Goal: Transaction & Acquisition: Book appointment/travel/reservation

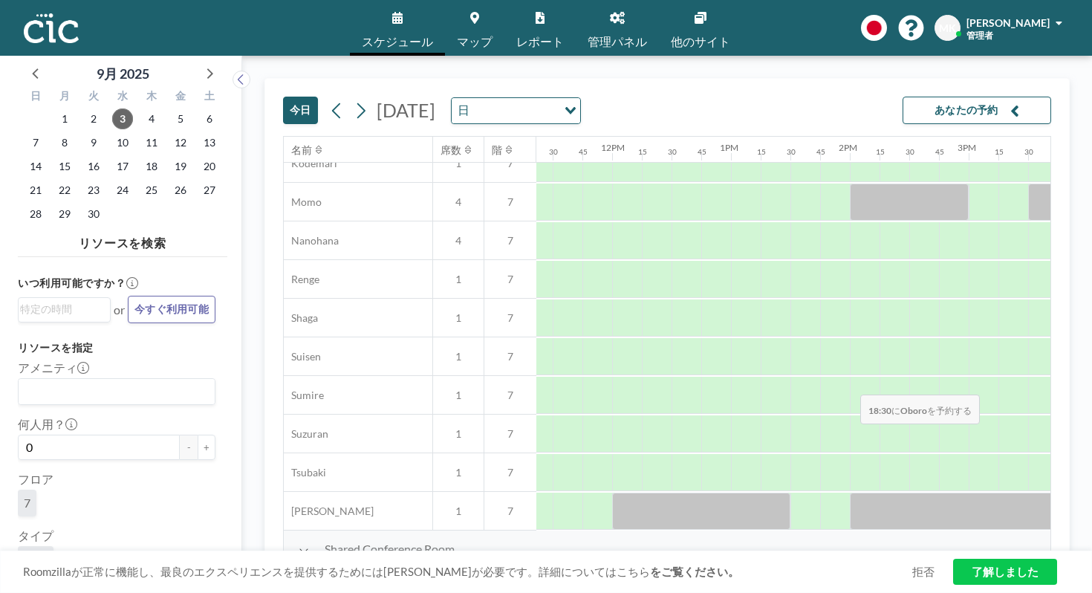
scroll to position [713, 1369]
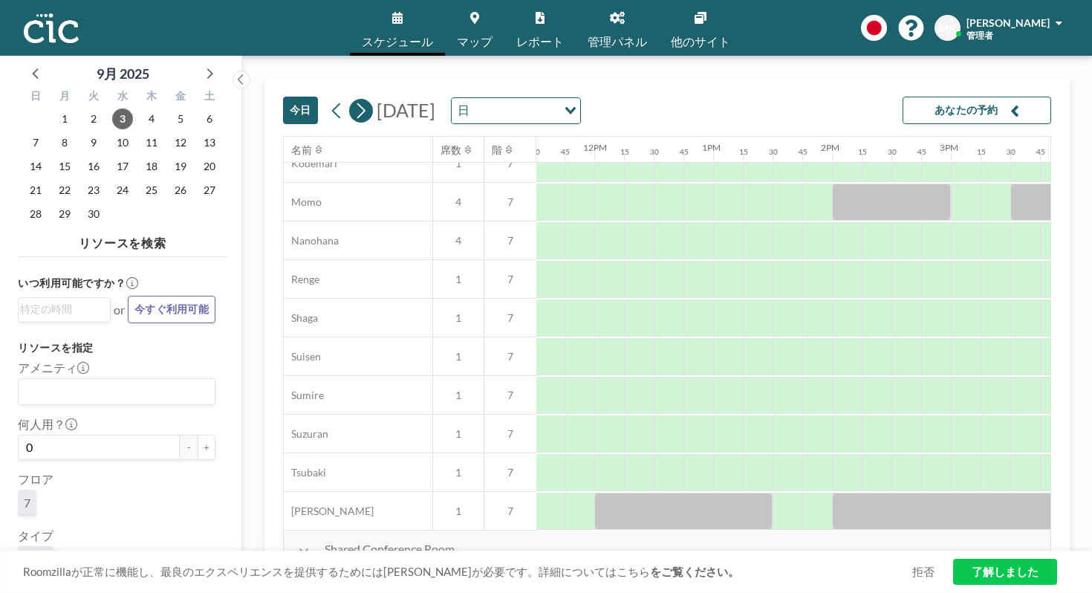
click at [354, 100] on icon at bounding box center [361, 111] width 14 height 22
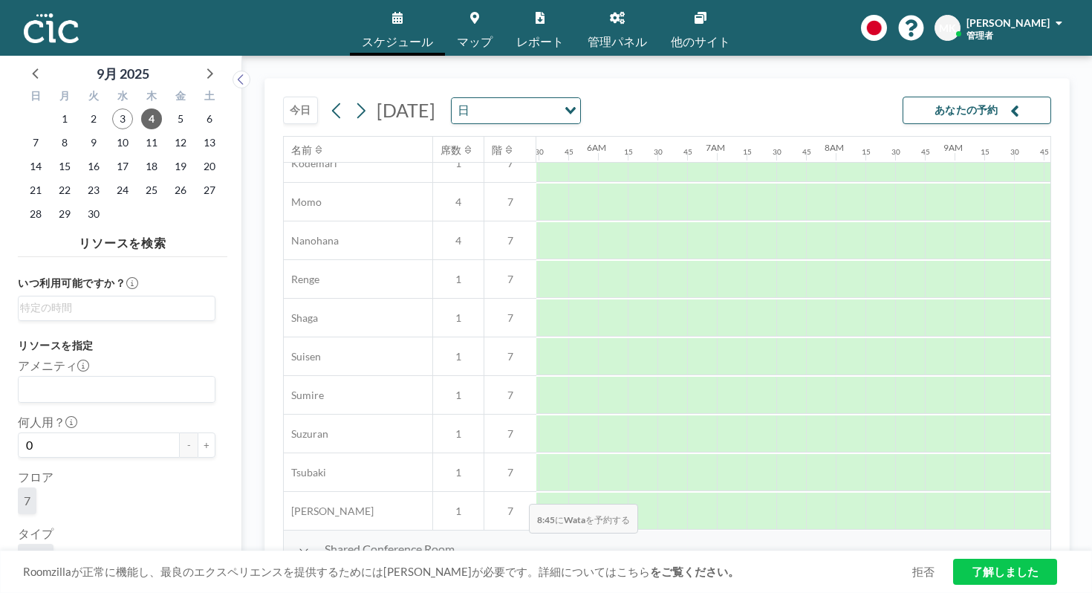
scroll to position [713, 515]
click at [283, 97] on button "今日" at bounding box center [300, 110] width 35 height 27
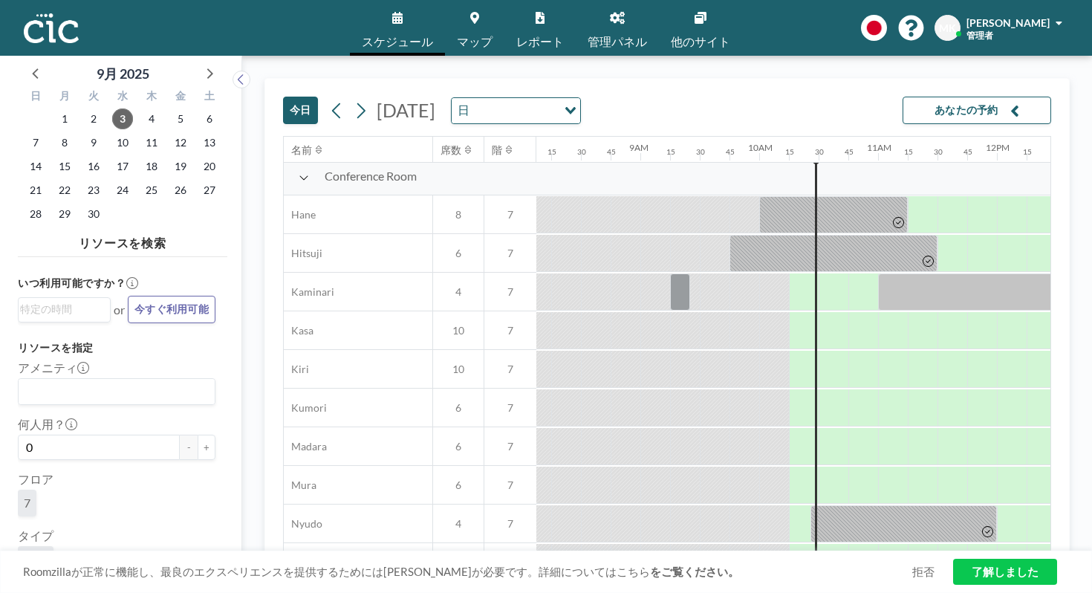
scroll to position [0, 966]
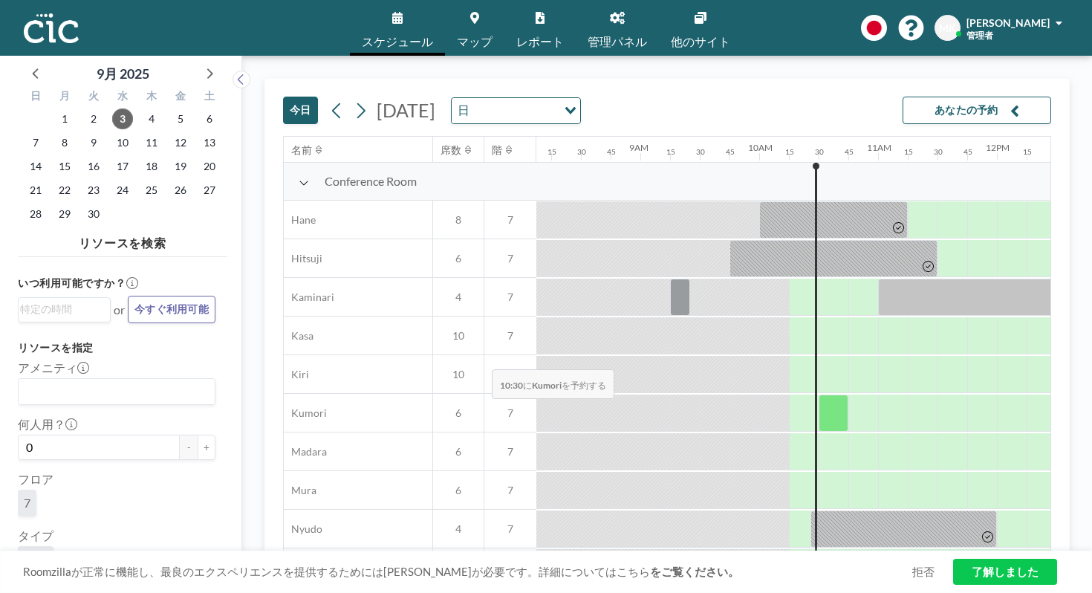
click at [819, 395] on div at bounding box center [834, 413] width 30 height 37
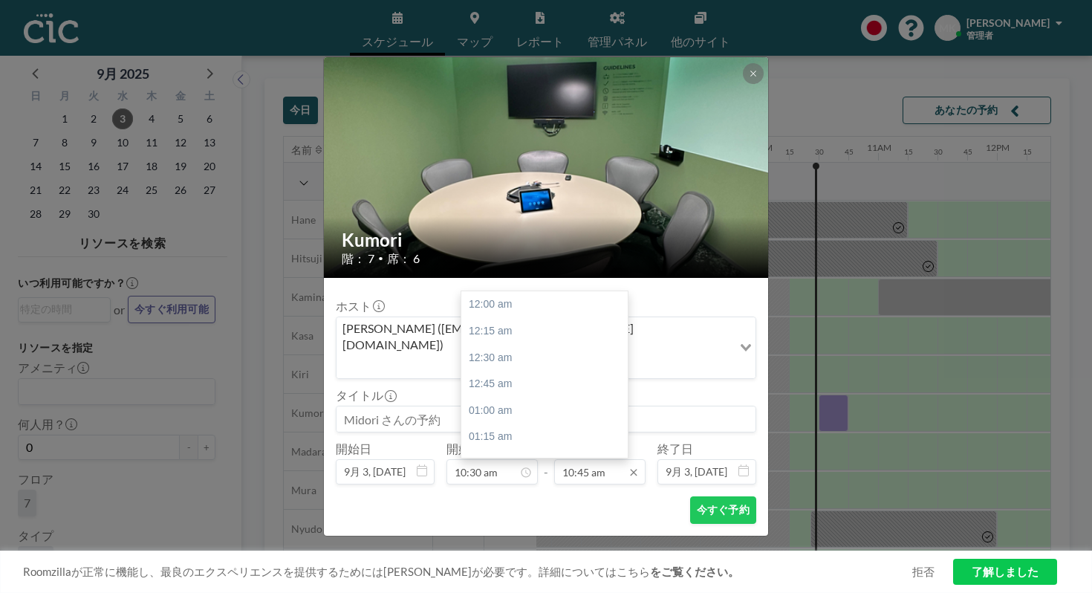
scroll to position [1020, 0]
click at [557, 488] on div "11:30 am" at bounding box center [545, 501] width 166 height 27
type input "11:30 am"
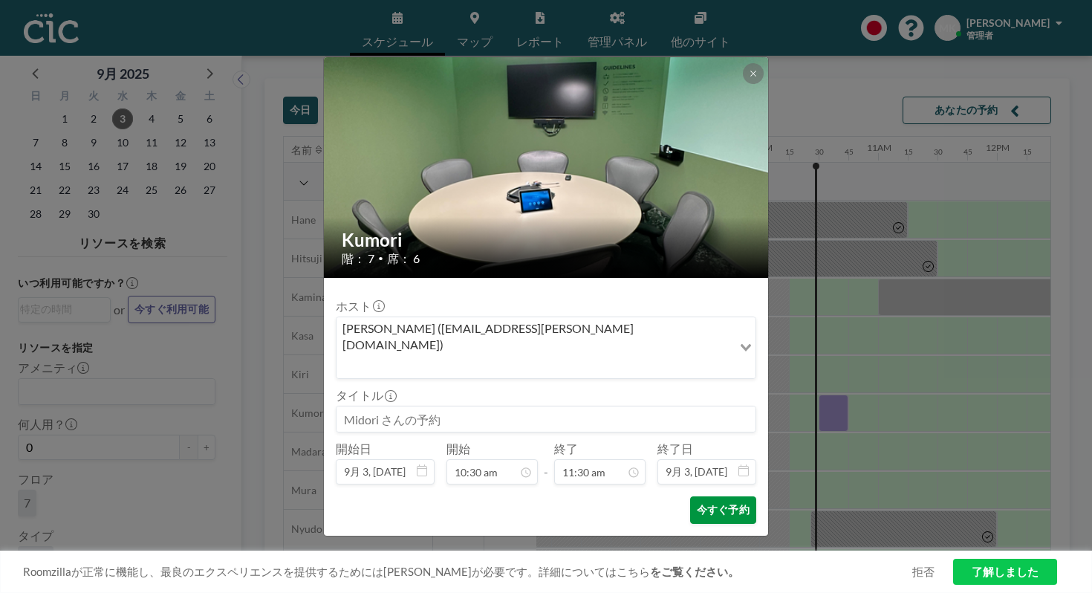
click at [692, 496] on button "今すぐ予約" at bounding box center [723, 509] width 66 height 27
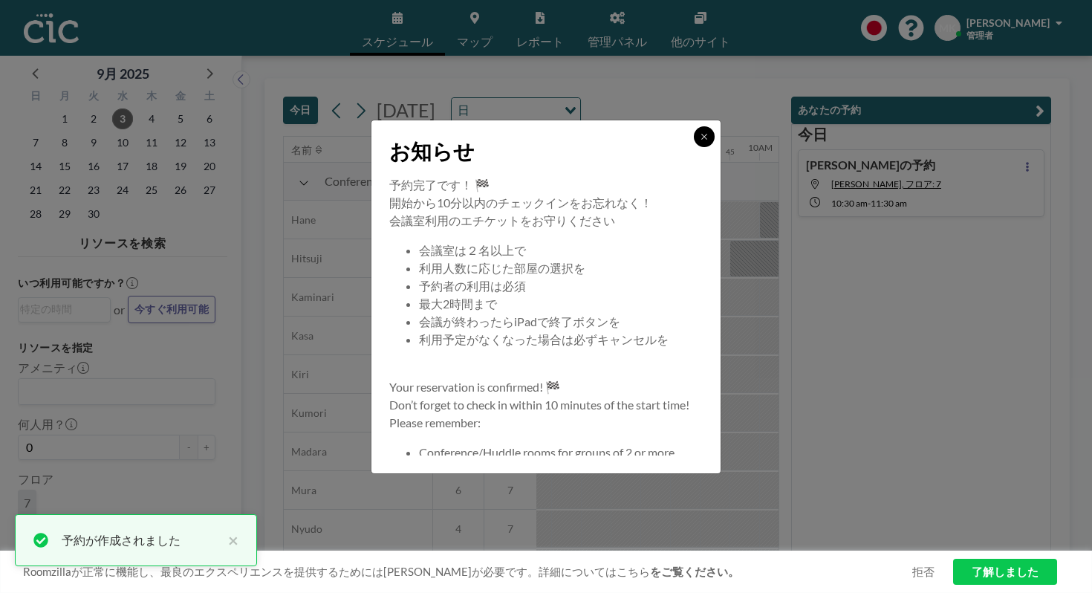
click at [694, 147] on button at bounding box center [704, 136] width 21 height 21
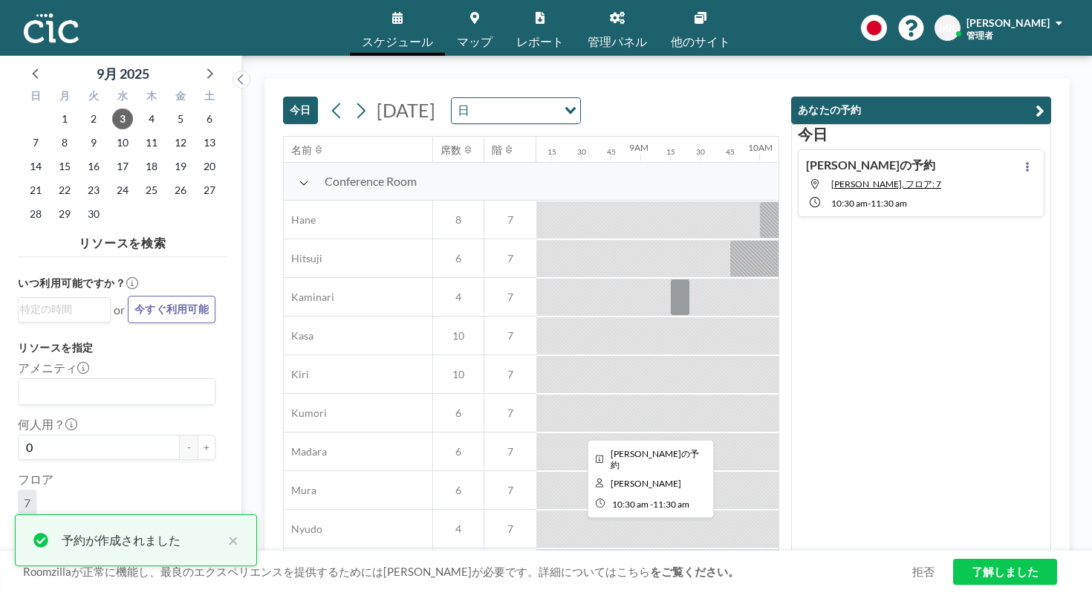
click at [819, 395] on div at bounding box center [878, 413] width 119 height 37
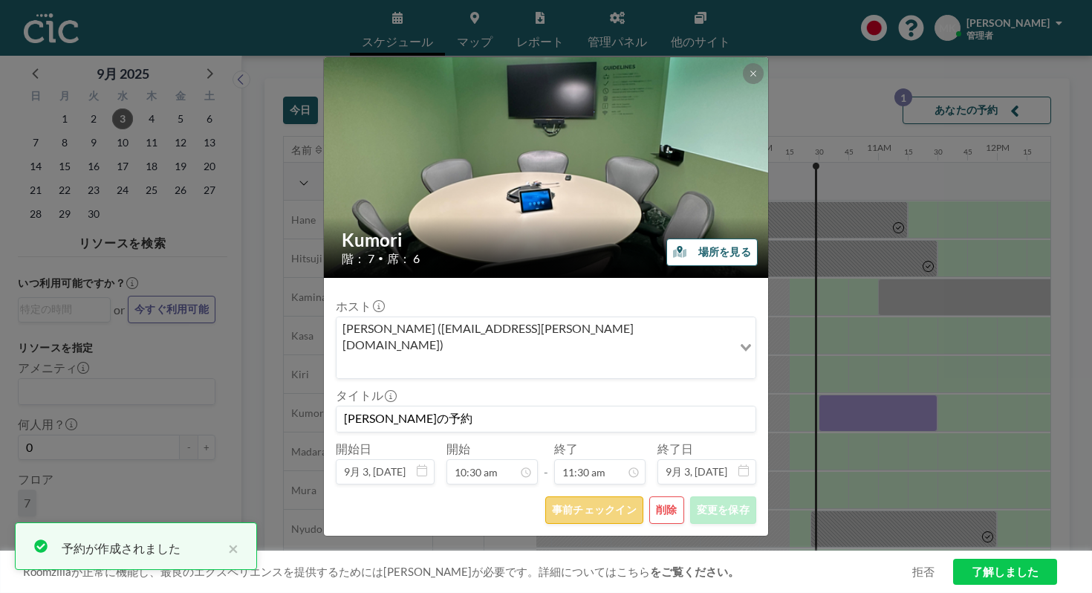
scroll to position [1091, 0]
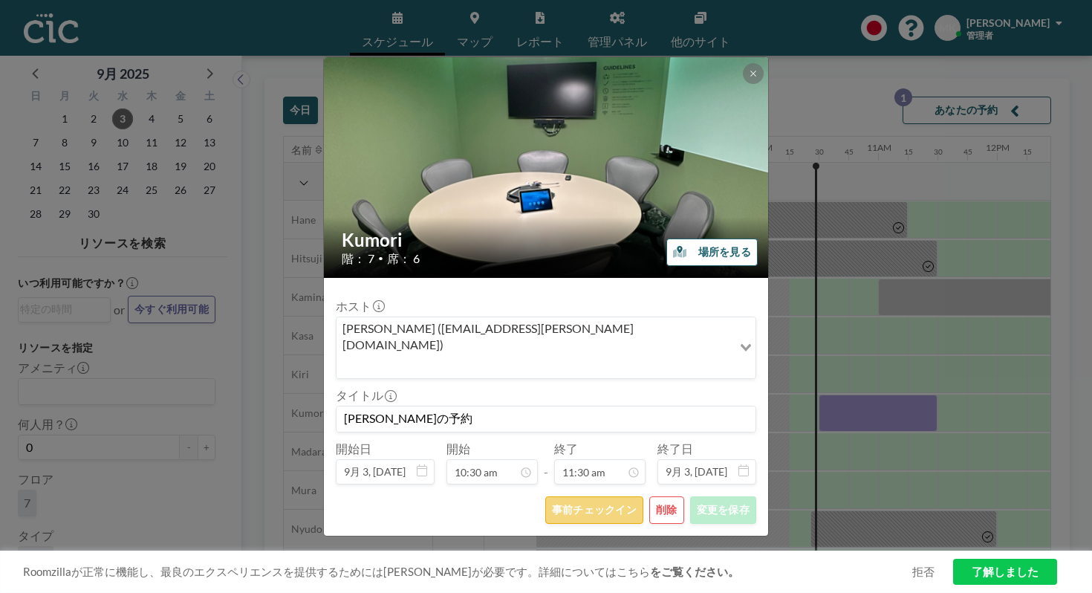
click at [566, 496] on button "事前チェックイン" at bounding box center [594, 509] width 98 height 27
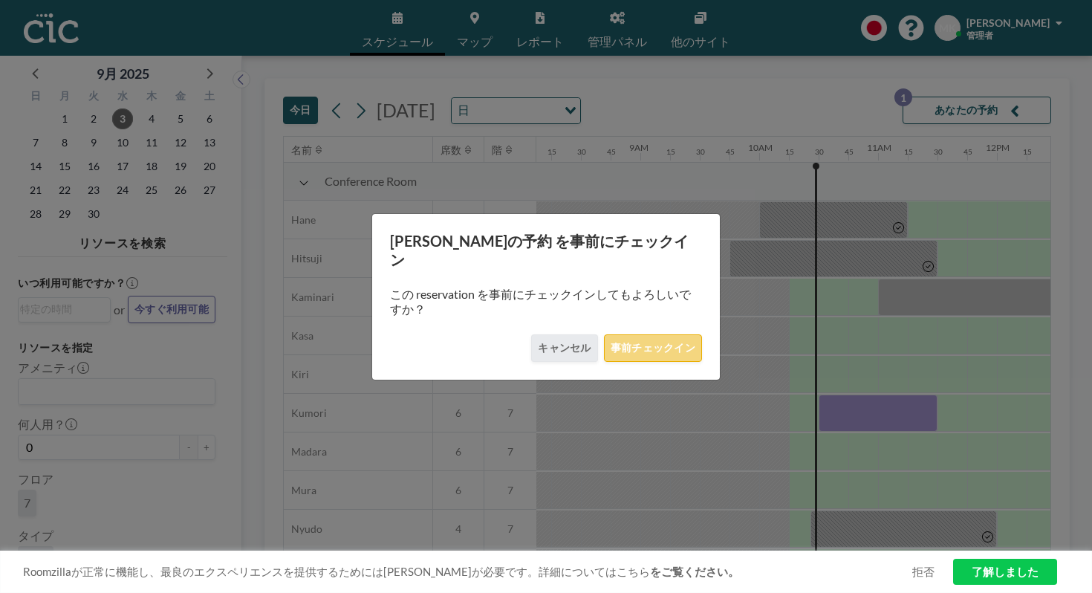
click at [650, 334] on button "事前チェックイン" at bounding box center [653, 347] width 98 height 27
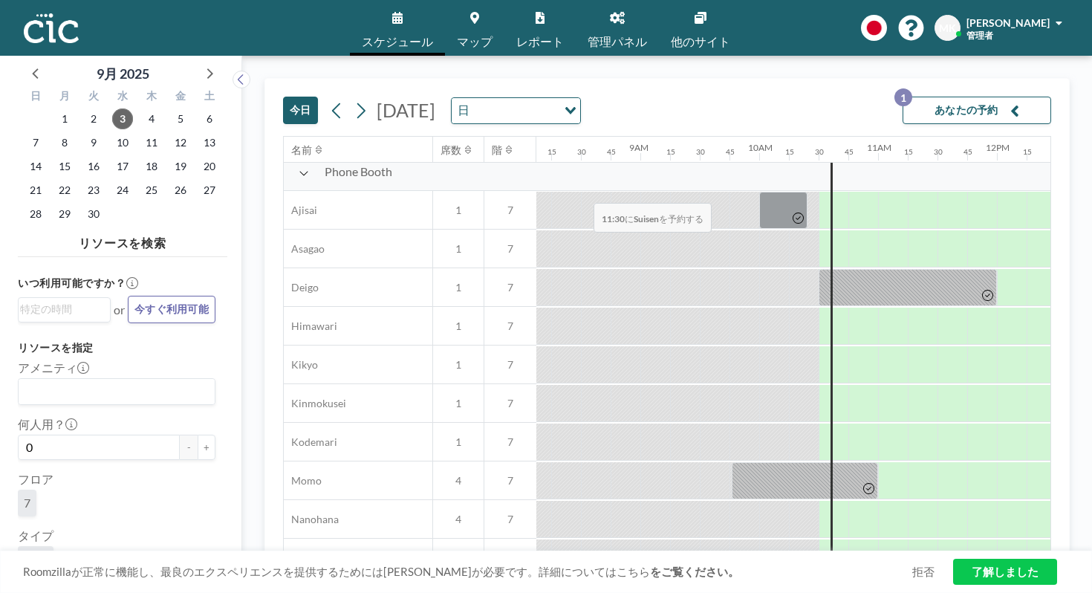
scroll to position [0, 966]
